Goal: Find specific page/section: Find specific page/section

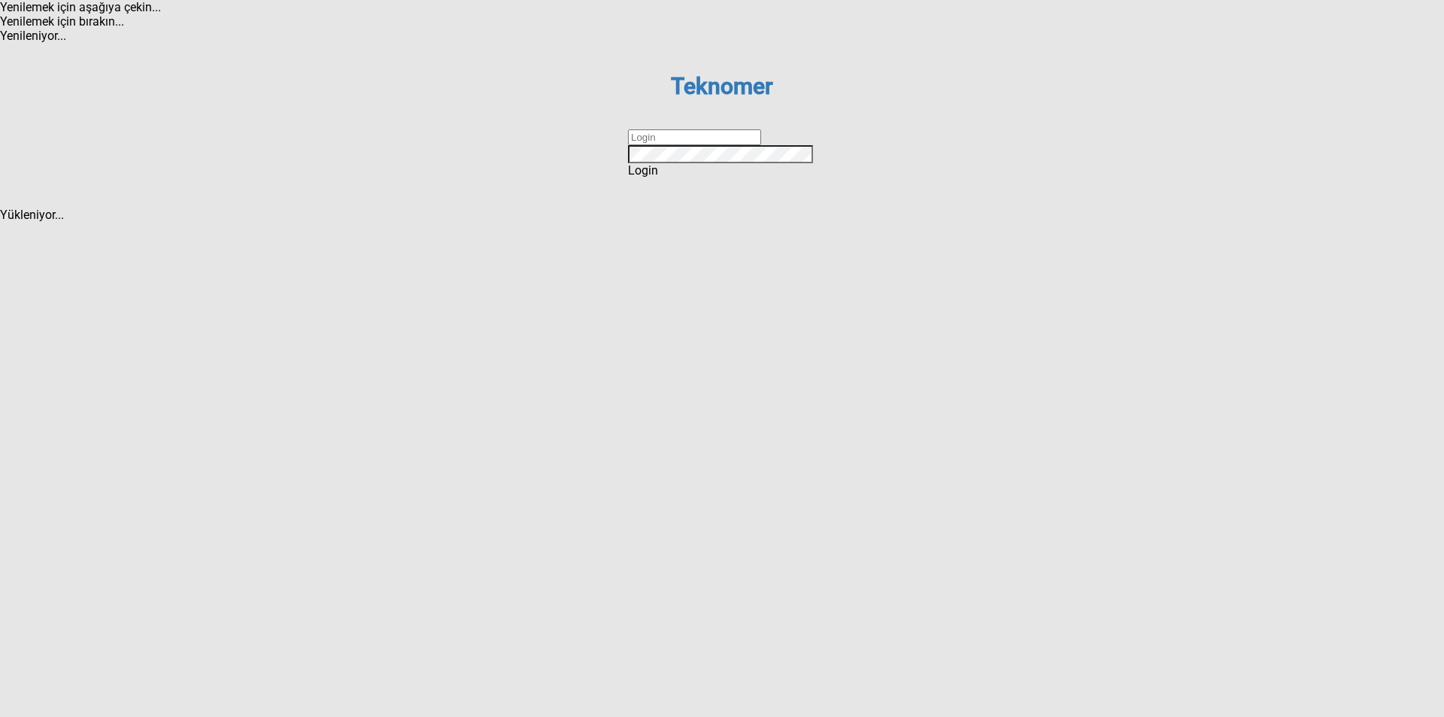
click at [660, 145] on input "text" at bounding box center [694, 137] width 133 height 16
type input "ihsankoc"
click at [658, 178] on span "Login" at bounding box center [643, 170] width 30 height 14
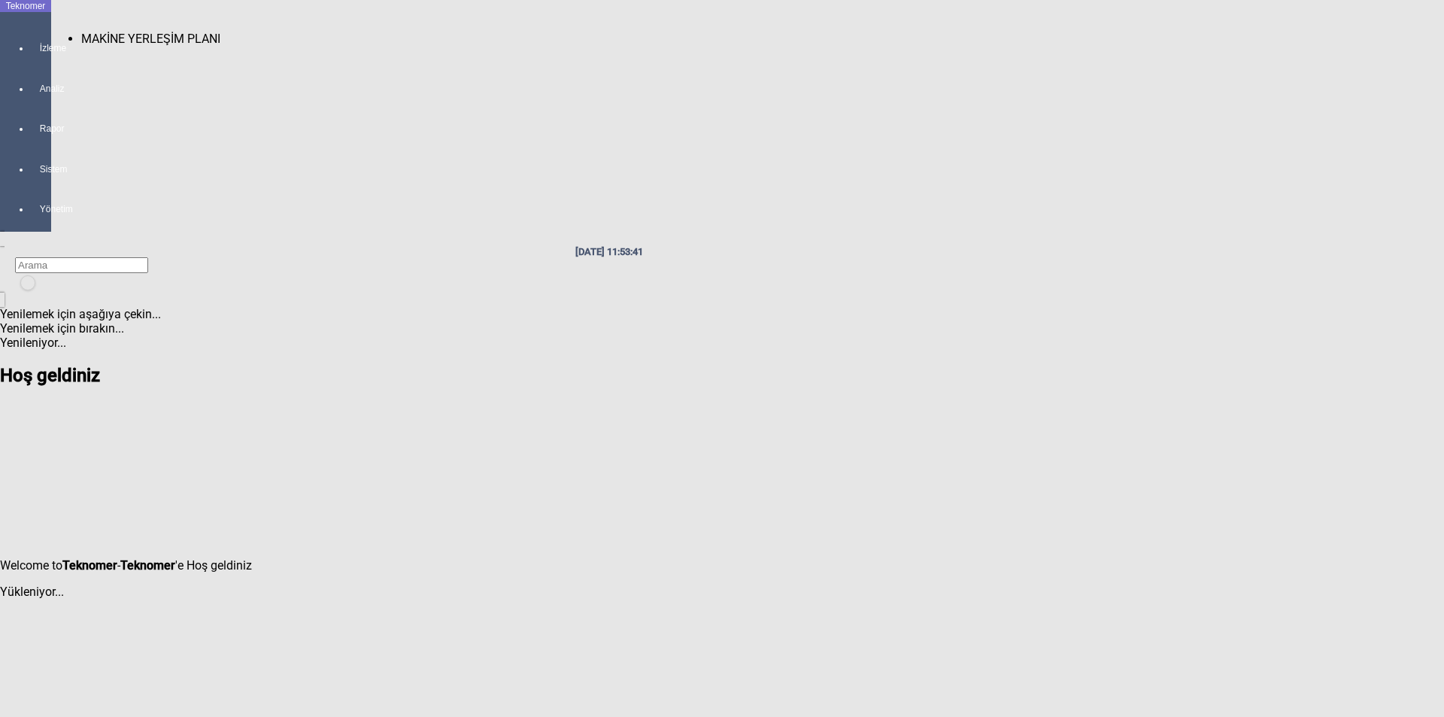
click at [95, 35] on span "MAKİNE YERLEŞİM PLANI" at bounding box center [150, 39] width 139 height 14
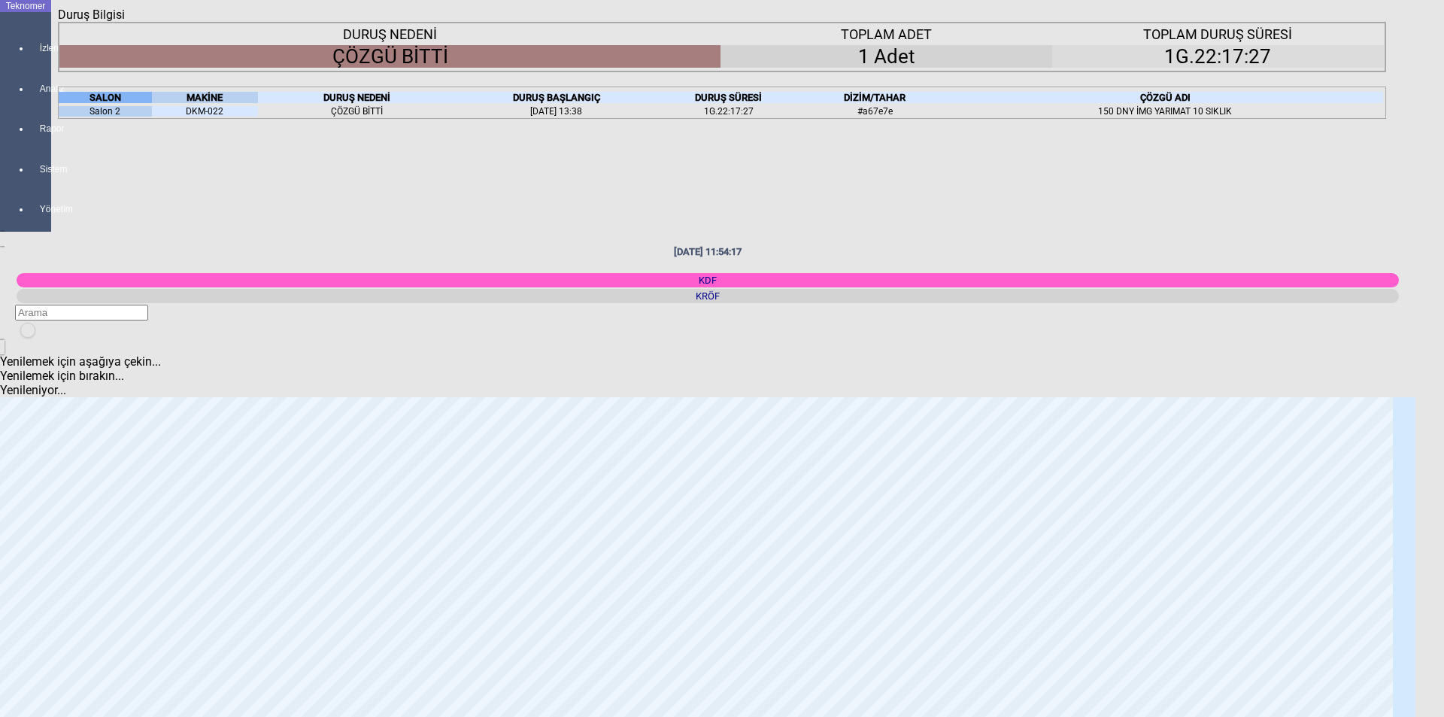
click at [1365, 22] on div "Kapat" at bounding box center [722, 22] width 1328 height 0
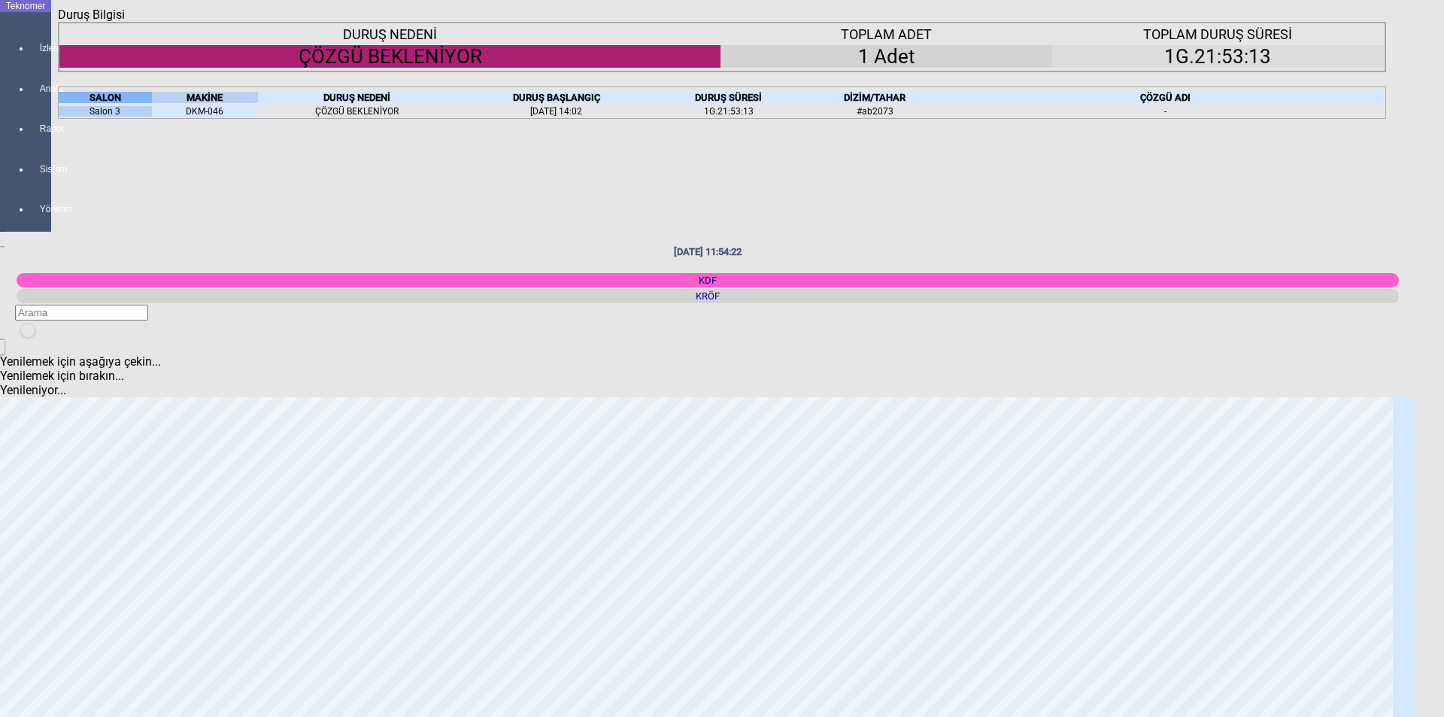
click at [58, 22] on icon "Kapat" at bounding box center [58, 22] width 0 height 0
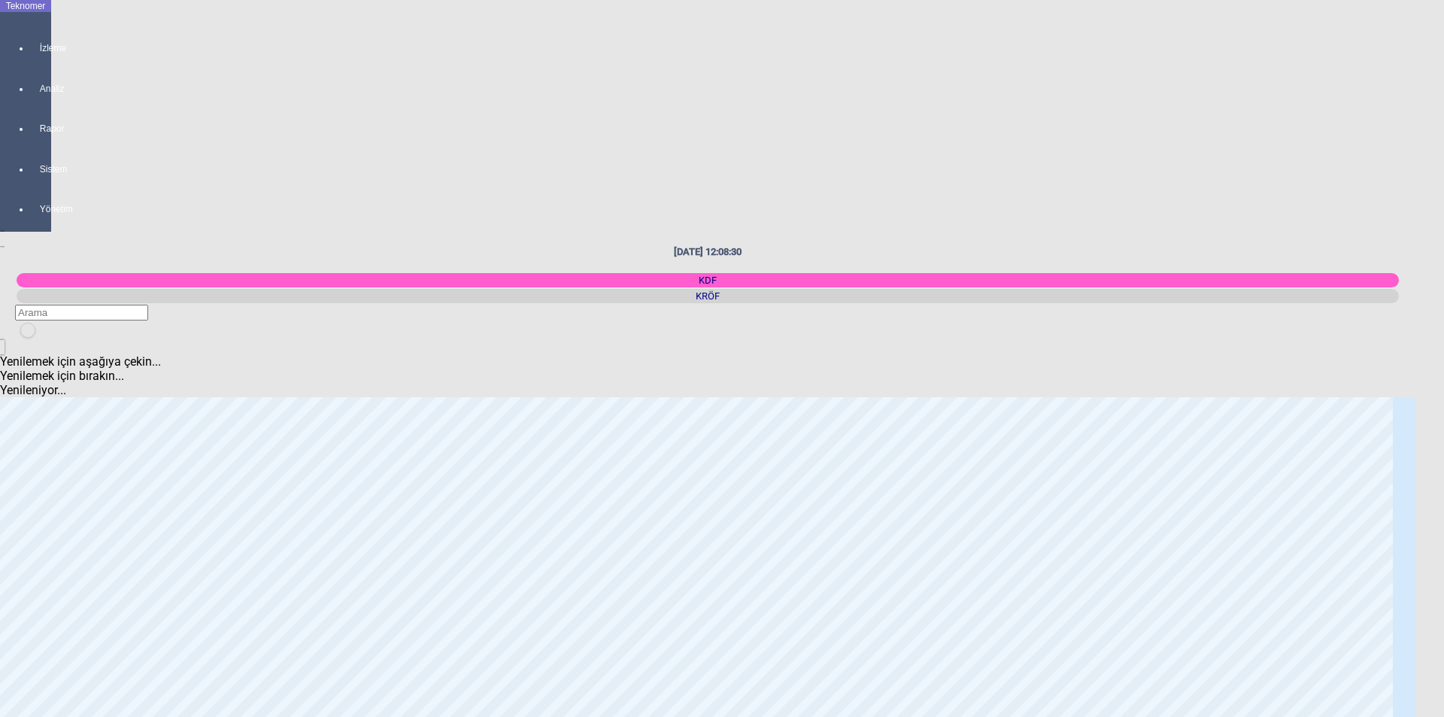
scroll to position [451, 0]
